Goal: Transaction & Acquisition: Purchase product/service

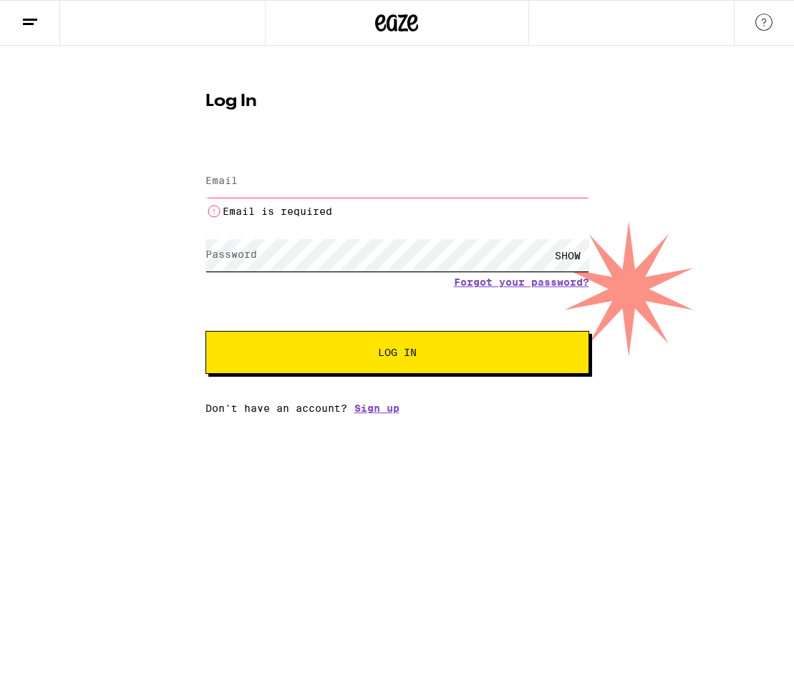
type input "[PERSON_NAME][EMAIL_ADDRESS][DOMAIN_NAME]"
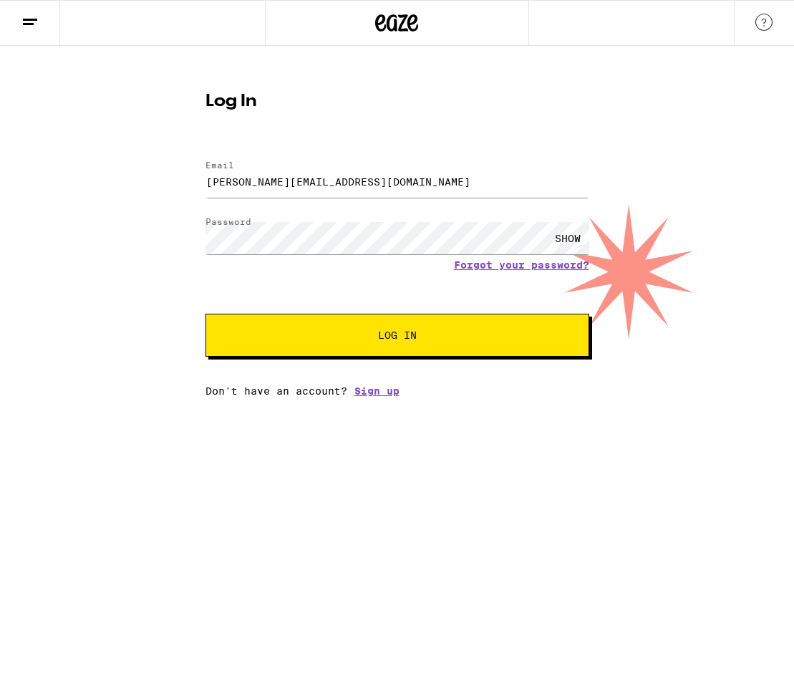
click at [391, 336] on span "Log In" at bounding box center [397, 335] width 39 height 10
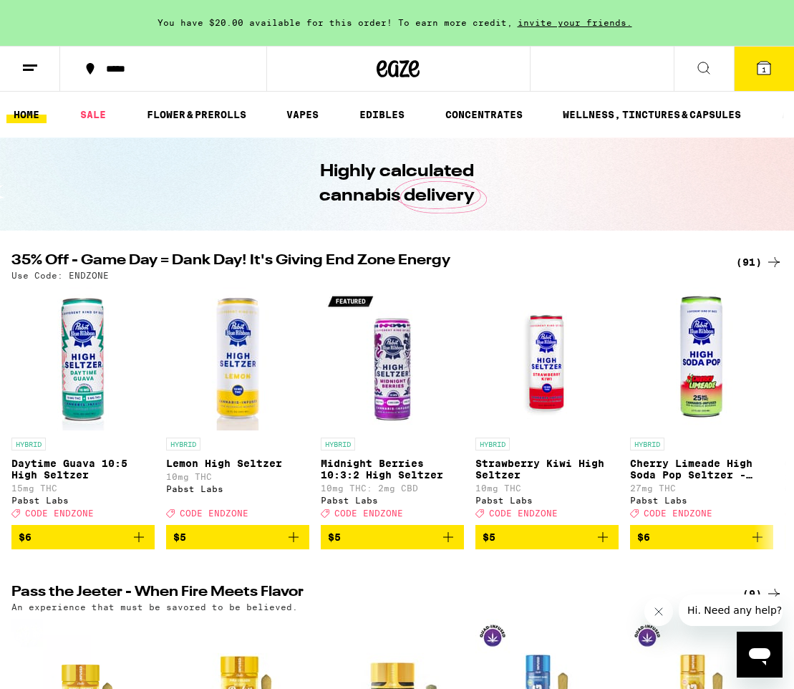
click at [703, 80] on button at bounding box center [704, 69] width 60 height 45
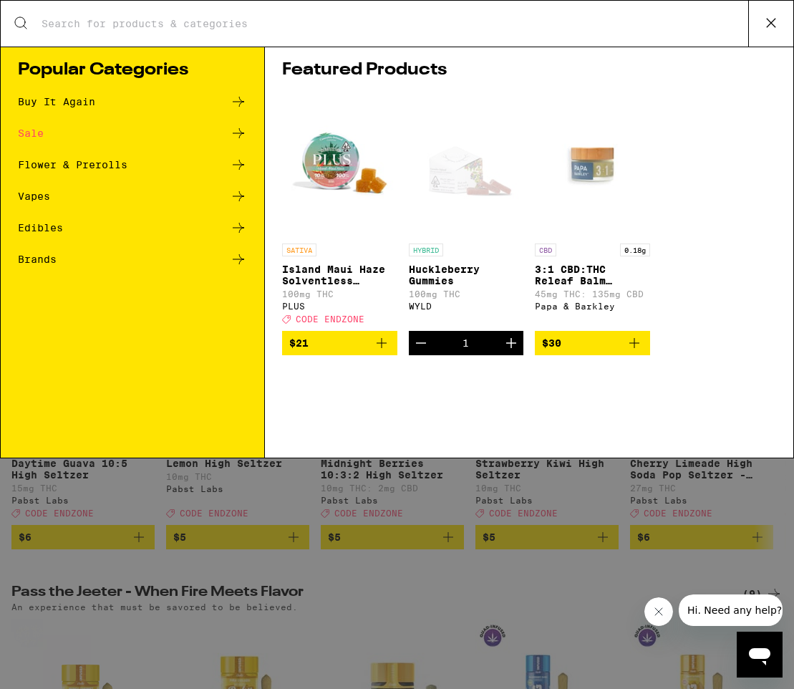
click at [239, 259] on icon at bounding box center [238, 259] width 11 height 10
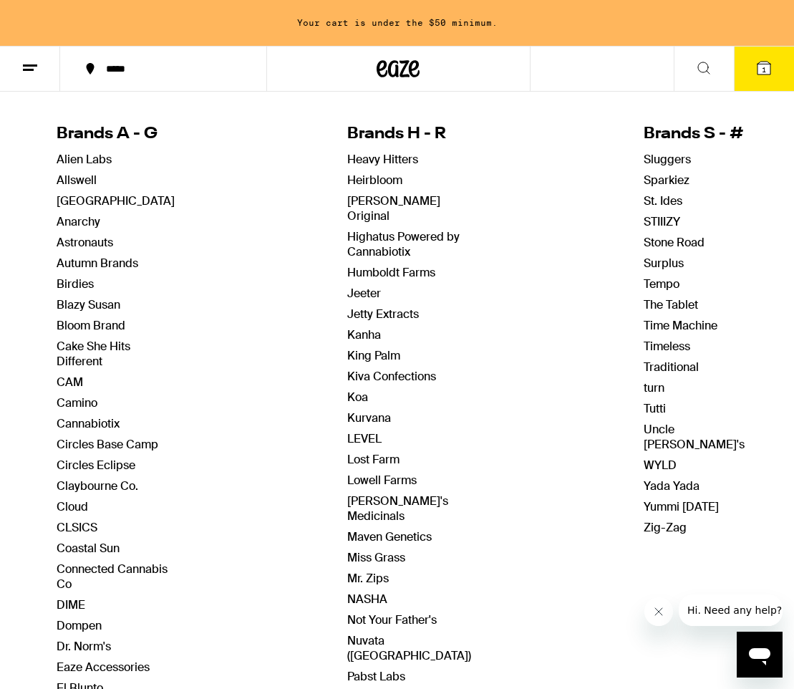
scroll to position [144, 0]
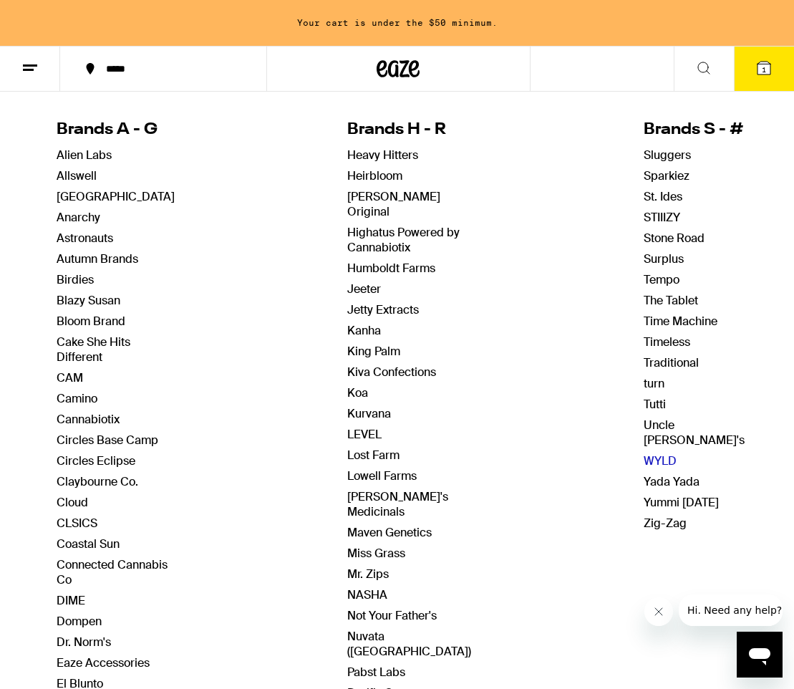
click at [649, 453] on link "WYLD" at bounding box center [660, 460] width 33 height 15
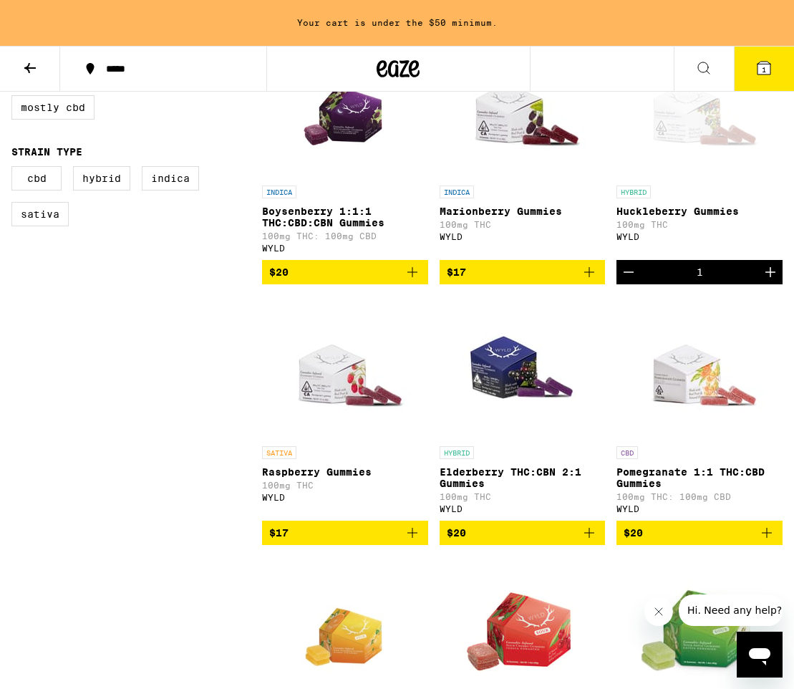
scroll to position [474, 0]
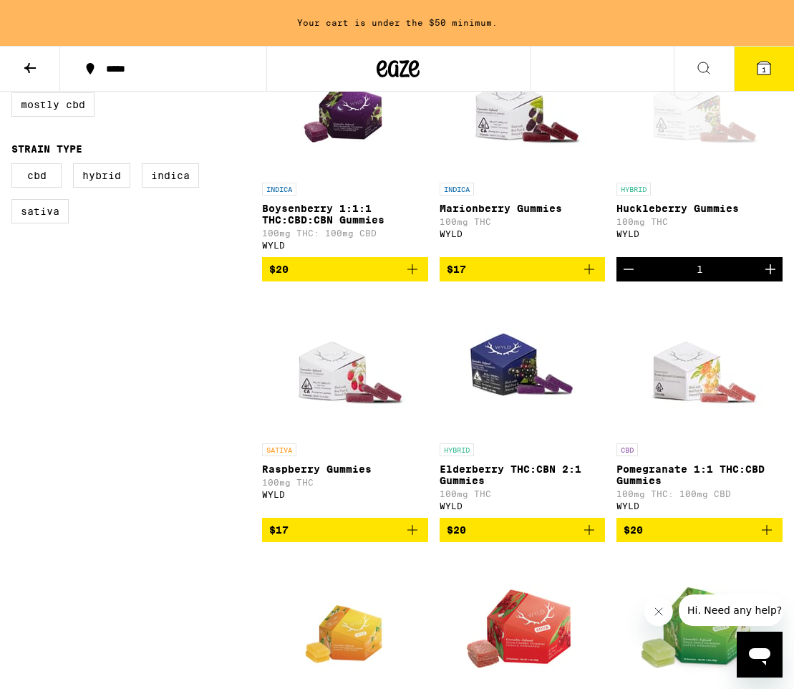
click at [589, 274] on icon "Add to bag" at bounding box center [589, 269] width 10 height 10
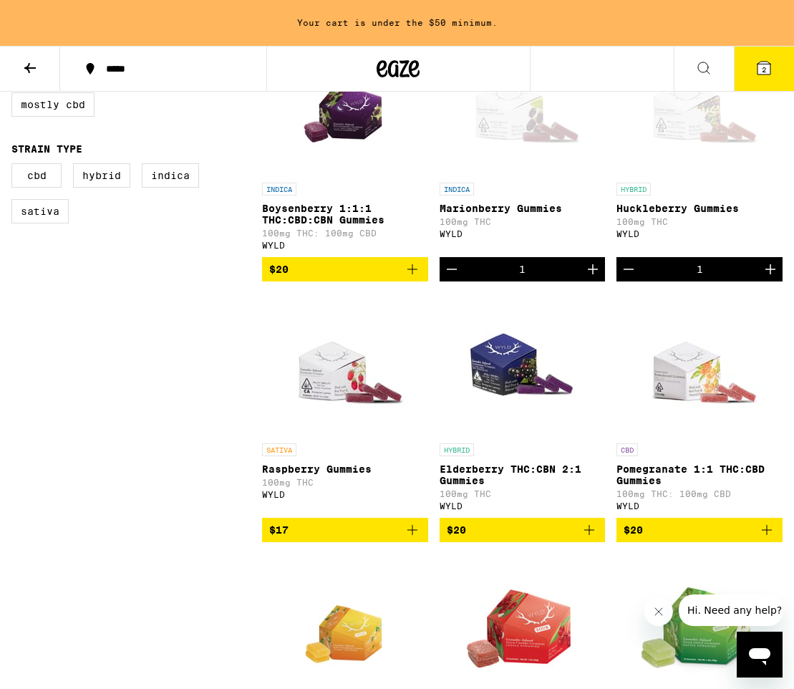
click at [586, 277] on icon "Increment" at bounding box center [592, 269] width 17 height 17
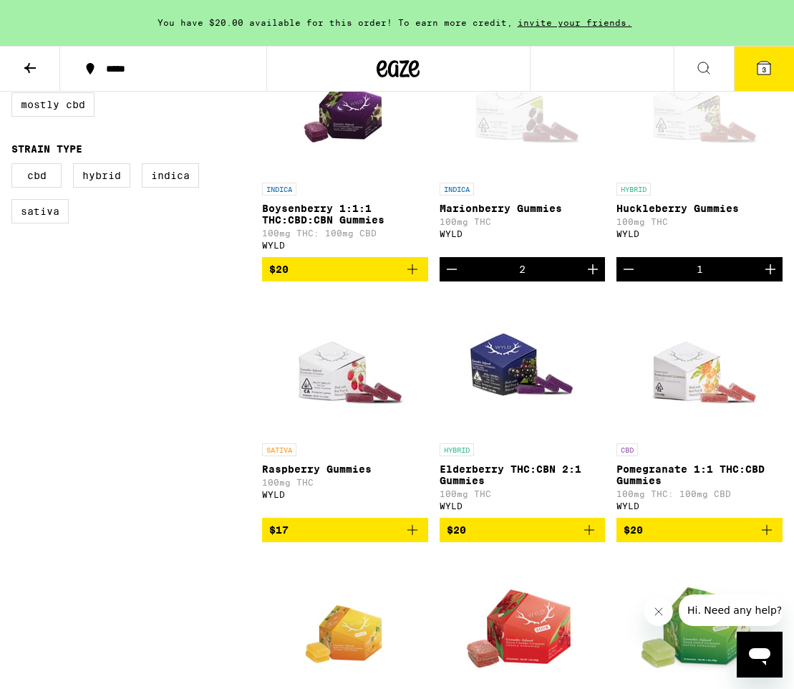
click at [772, 277] on icon "Increment" at bounding box center [770, 269] width 17 height 17
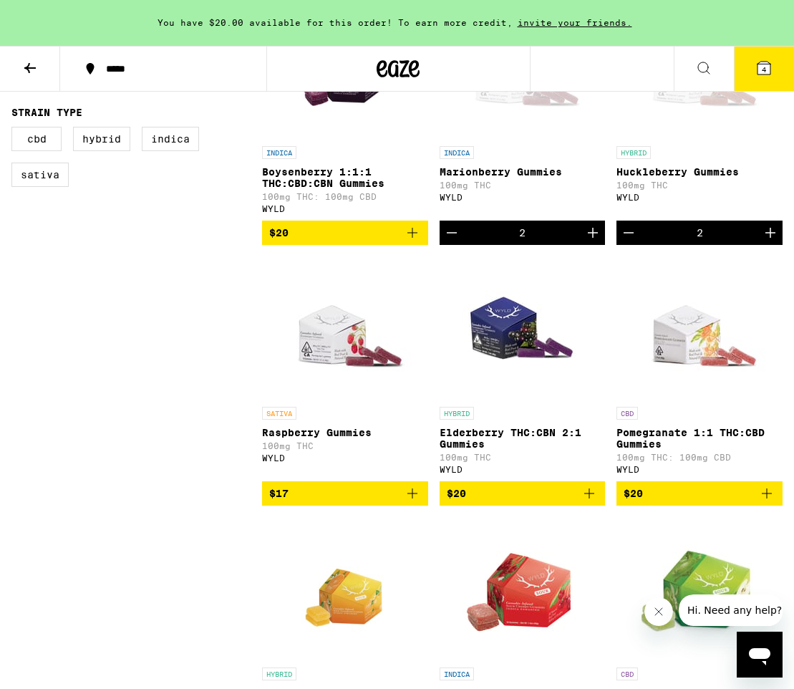
scroll to position [516, 0]
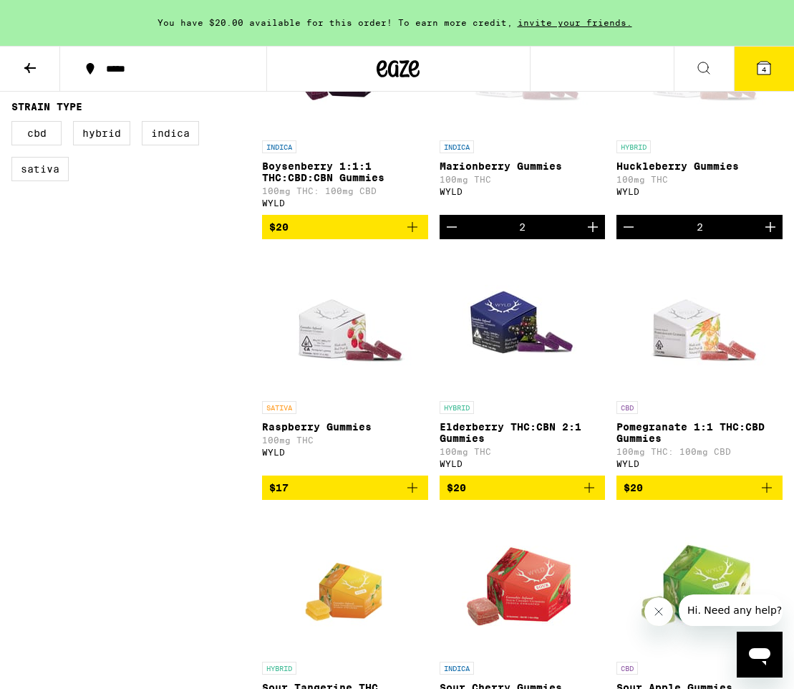
click at [412, 493] on icon "Add to bag" at bounding box center [412, 488] width 10 height 10
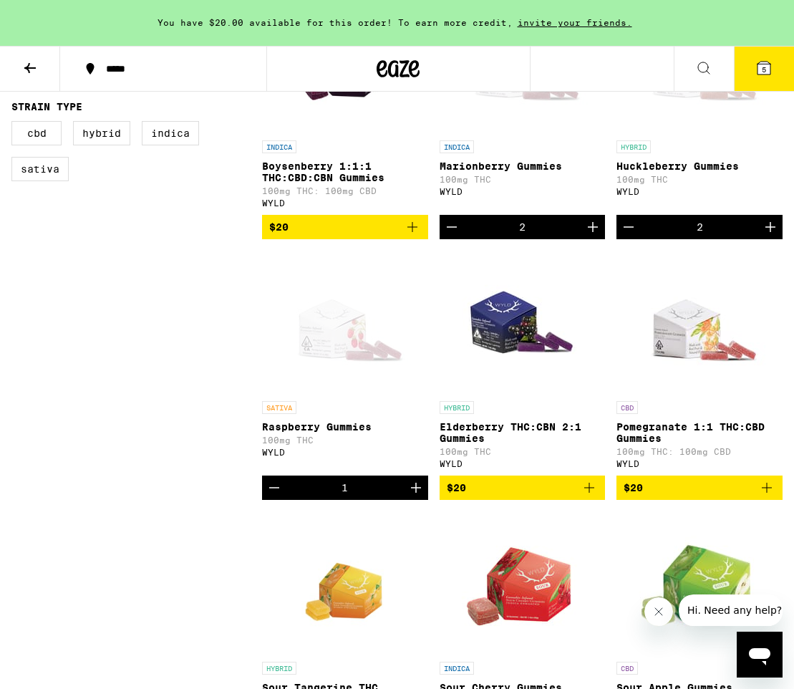
click at [412, 493] on icon "Increment" at bounding box center [416, 488] width 10 height 10
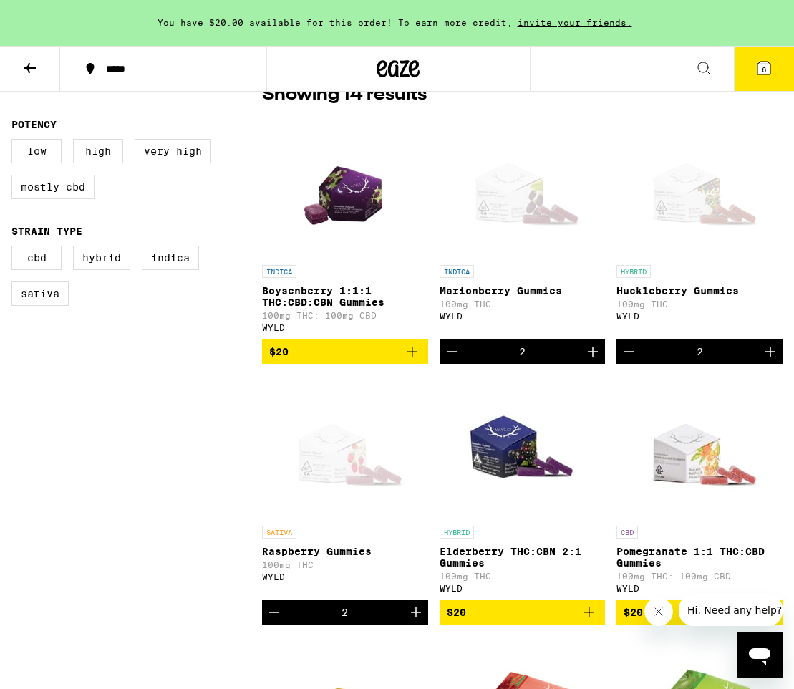
scroll to position [393, 0]
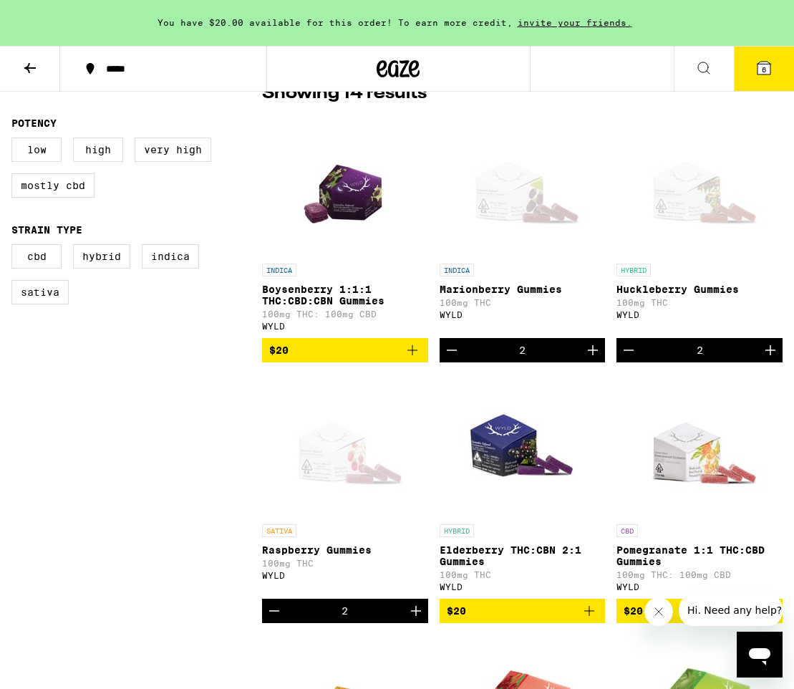
click at [589, 355] on icon "Increment" at bounding box center [593, 350] width 10 height 10
click at [760, 69] on icon at bounding box center [763, 68] width 13 height 13
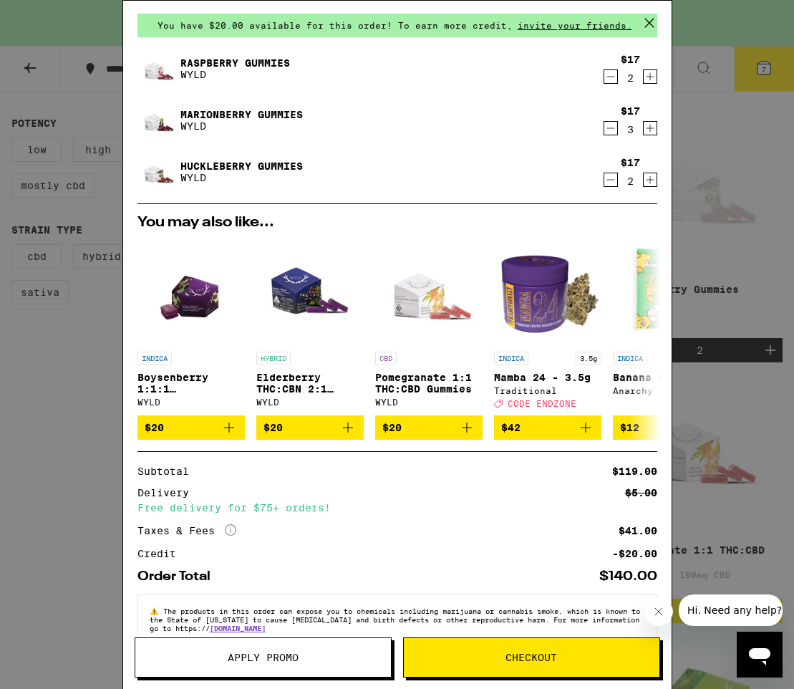
scroll to position [81, 0]
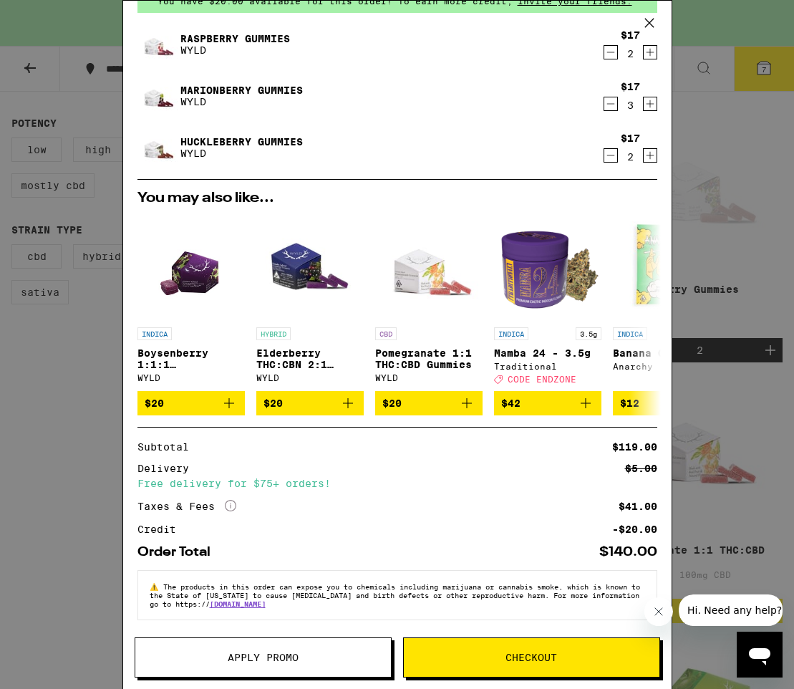
click at [587, 652] on span "Checkout" at bounding box center [532, 657] width 256 height 10
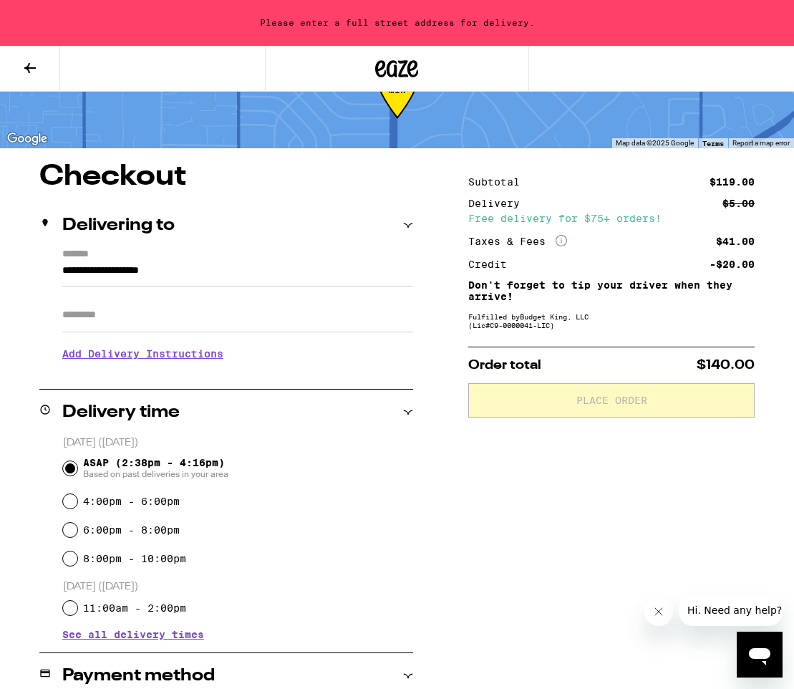
scroll to position [59, 0]
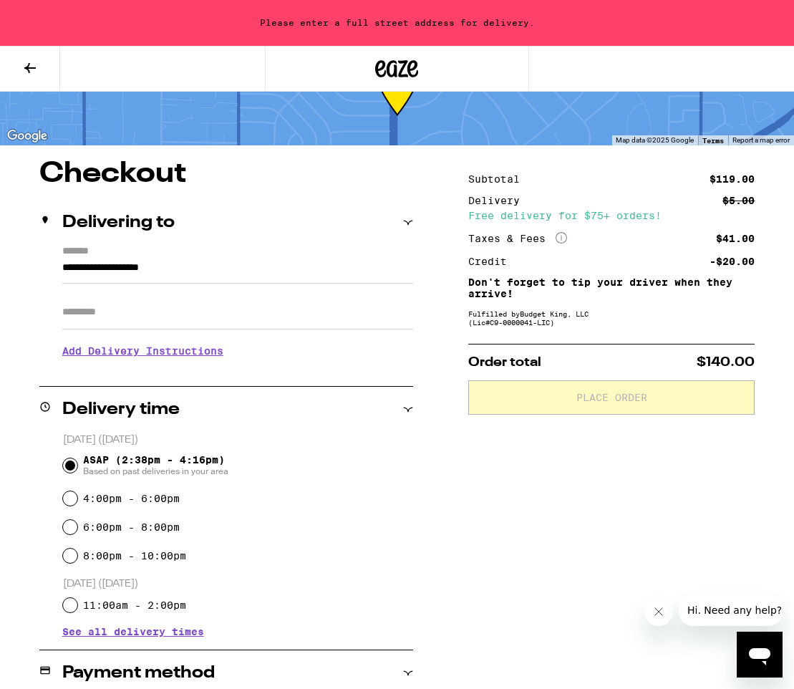
click at [294, 240] on div "Delivering to" at bounding box center [226, 223] width 374 height 46
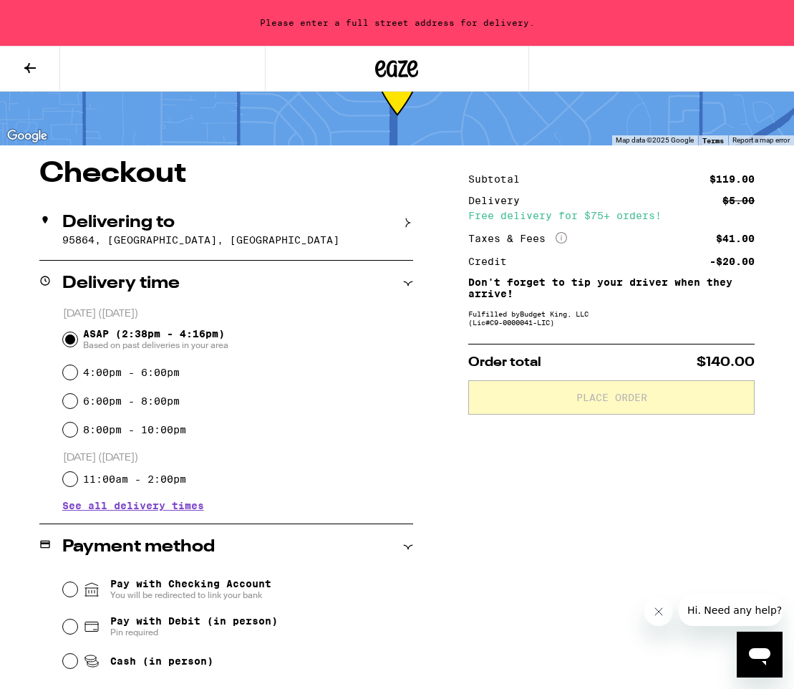
drag, startPoint x: 198, startPoint y: 248, endPoint x: 243, endPoint y: 236, distance: 46.9
click at [207, 246] on div "Delivering to 95864, [GEOGRAPHIC_DATA], [GEOGRAPHIC_DATA]" at bounding box center [226, 230] width 374 height 60
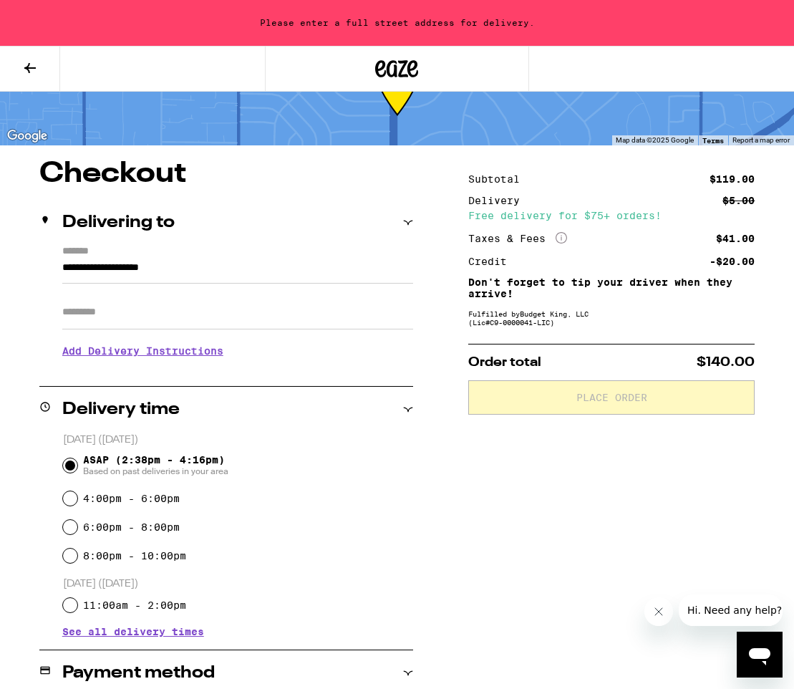
click at [129, 253] on label "*******" at bounding box center [237, 253] width 351 height 14
click at [129, 259] on input "**********" at bounding box center [237, 271] width 351 height 24
drag, startPoint x: 226, startPoint y: 249, endPoint x: 218, endPoint y: 247, distance: 8.2
click at [224, 249] on label "*******" at bounding box center [237, 253] width 351 height 14
click at [224, 259] on input "**********" at bounding box center [237, 271] width 351 height 24
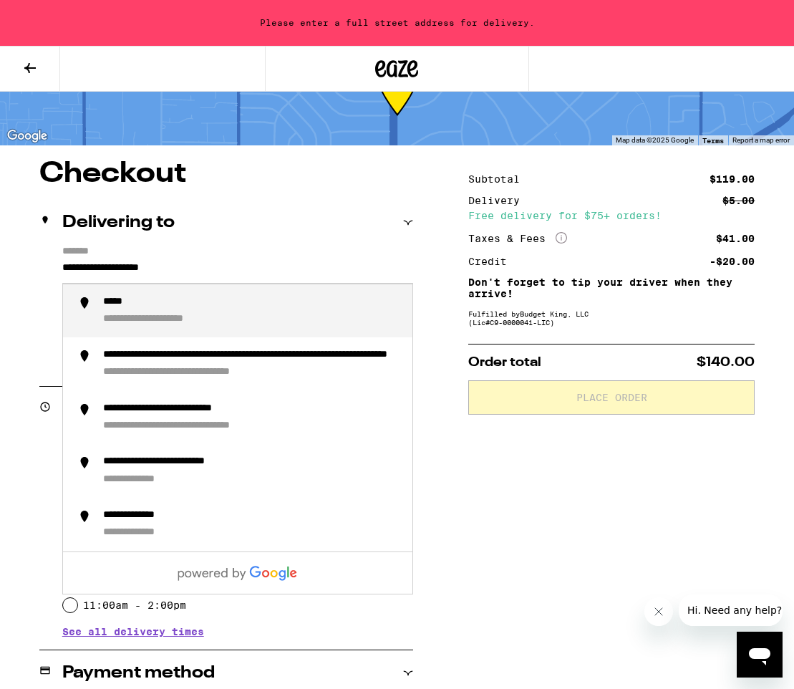
click at [62, 265] on input "**********" at bounding box center [237, 271] width 351 height 24
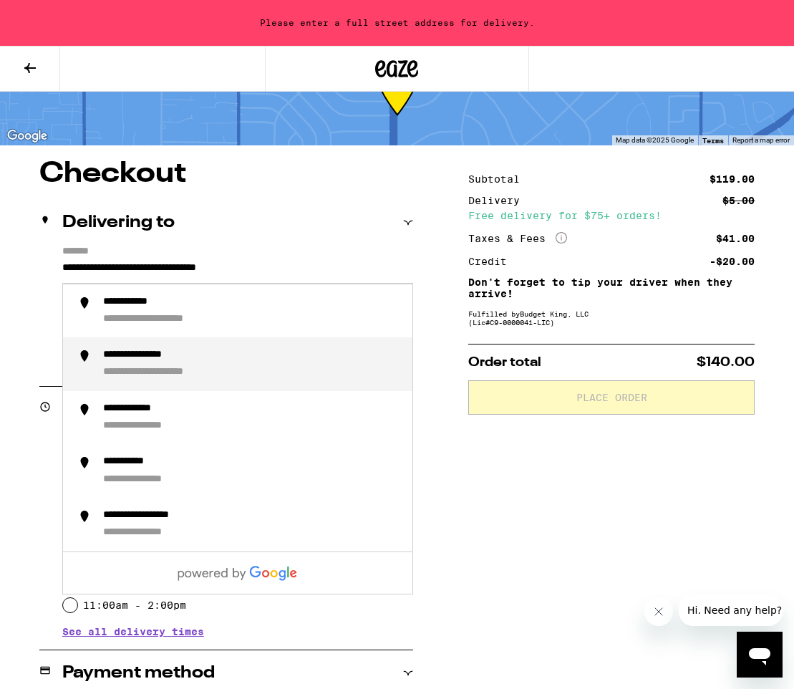
click at [163, 362] on div "**********" at bounding box center [155, 356] width 104 height 14
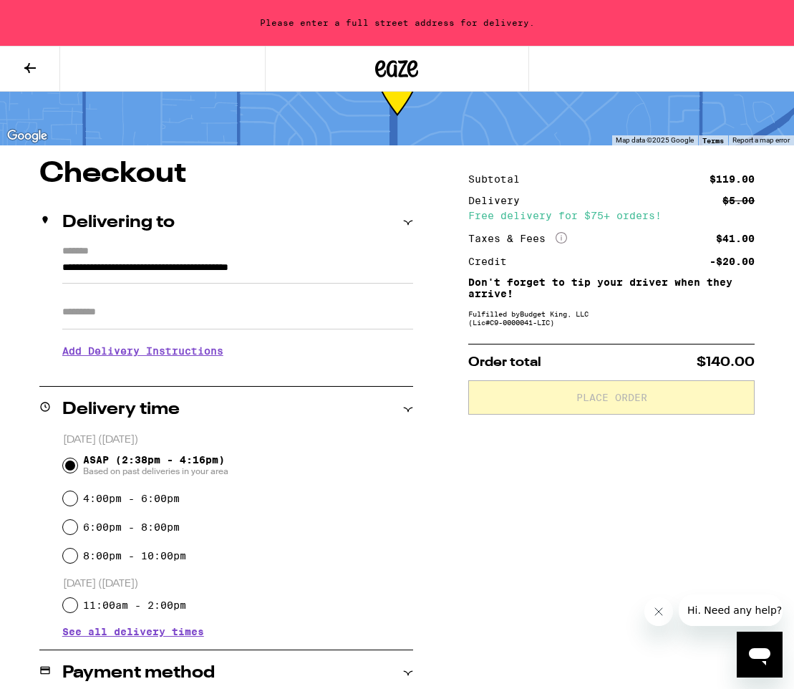
type input "**********"
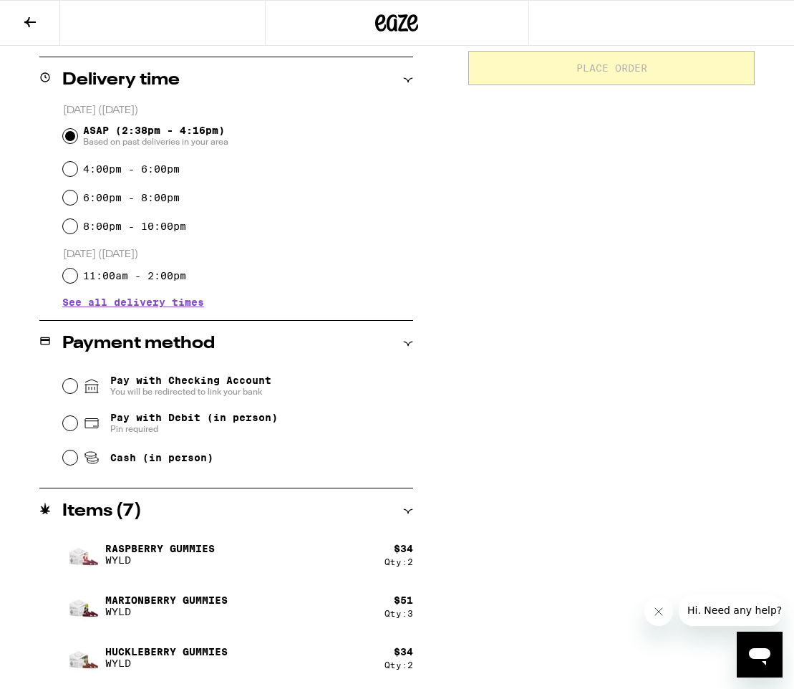
scroll to position [344, 0]
click at [70, 462] on input "Cash (in person)" at bounding box center [70, 457] width 14 height 14
radio input "true"
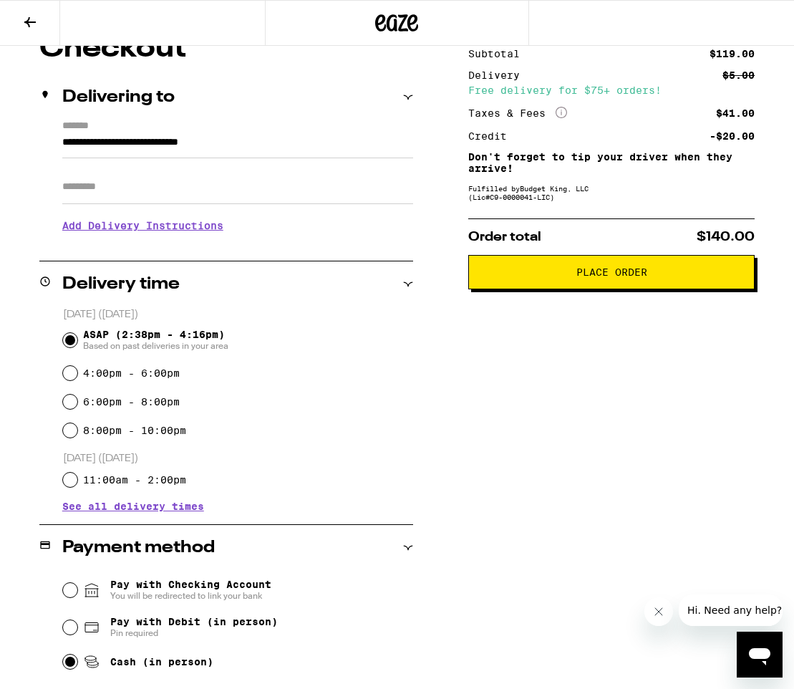
scroll to position [142, 0]
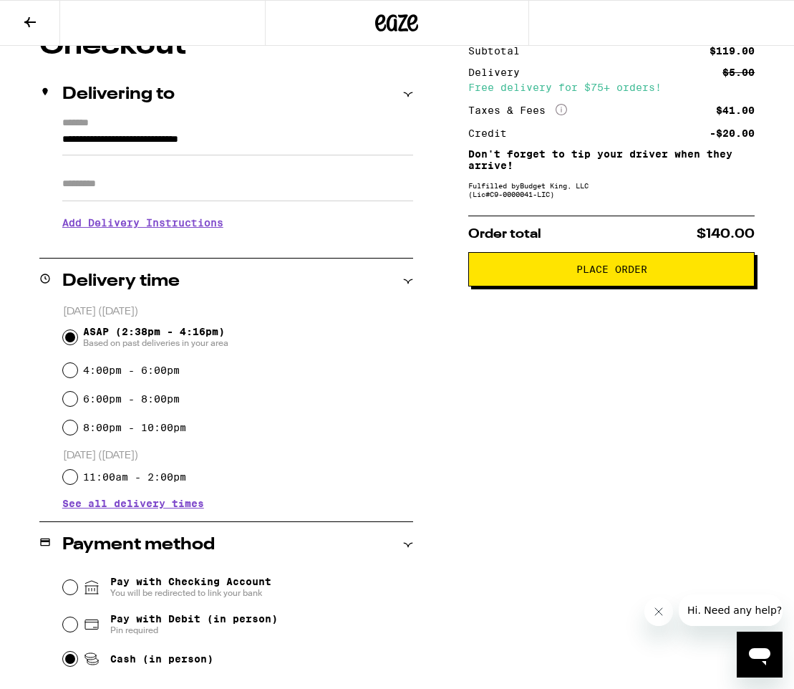
click at [655, 274] on span "Place Order" at bounding box center [611, 269] width 262 height 10
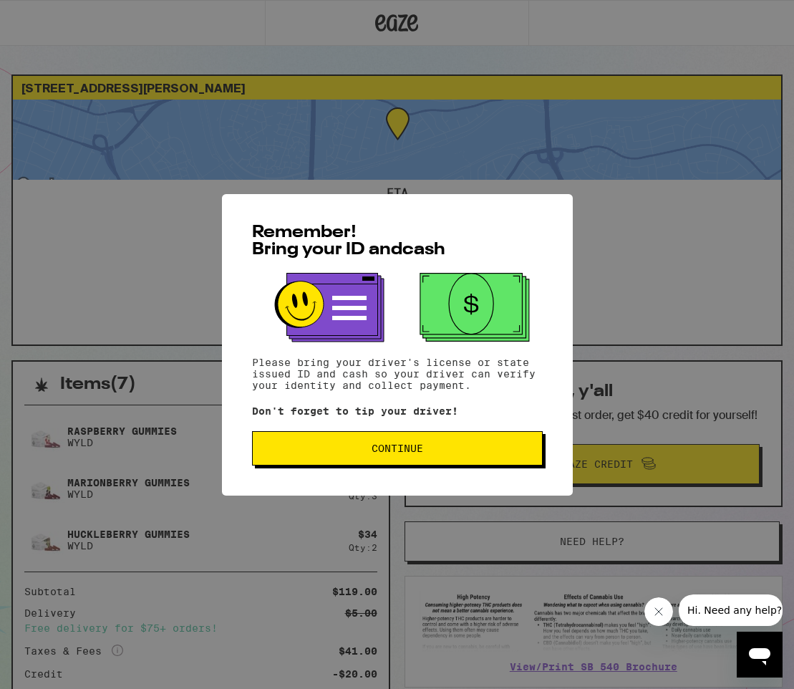
click at [493, 458] on button "Continue" at bounding box center [397, 448] width 291 height 34
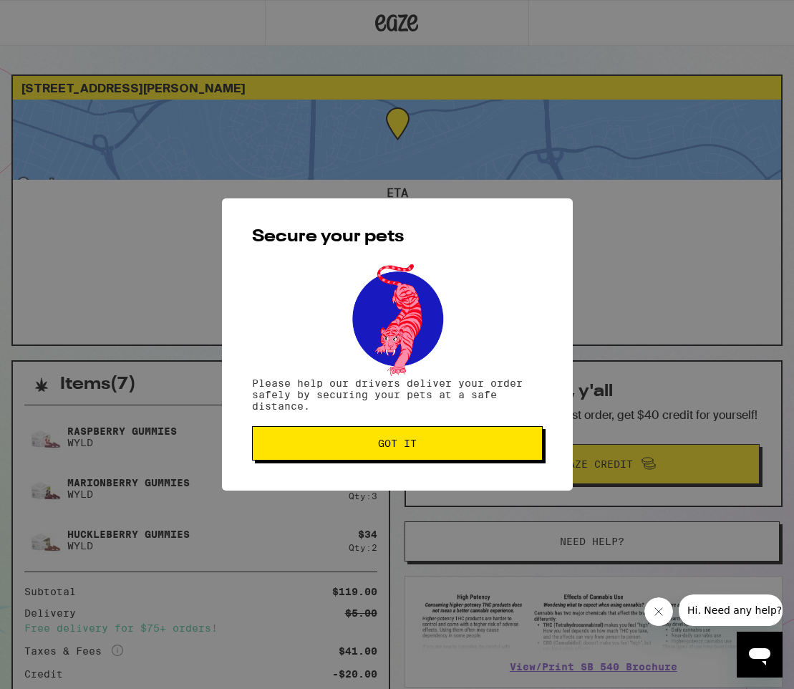
click at [429, 448] on span "Got it" at bounding box center [397, 443] width 266 height 10
